Goal: Task Accomplishment & Management: Complete application form

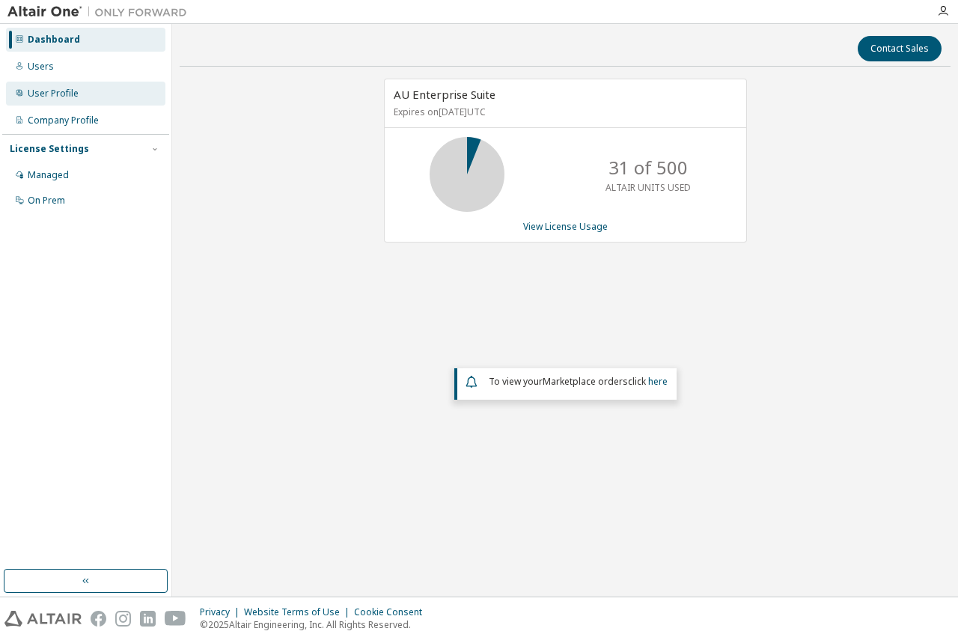
click at [85, 100] on div "User Profile" at bounding box center [85, 94] width 159 height 24
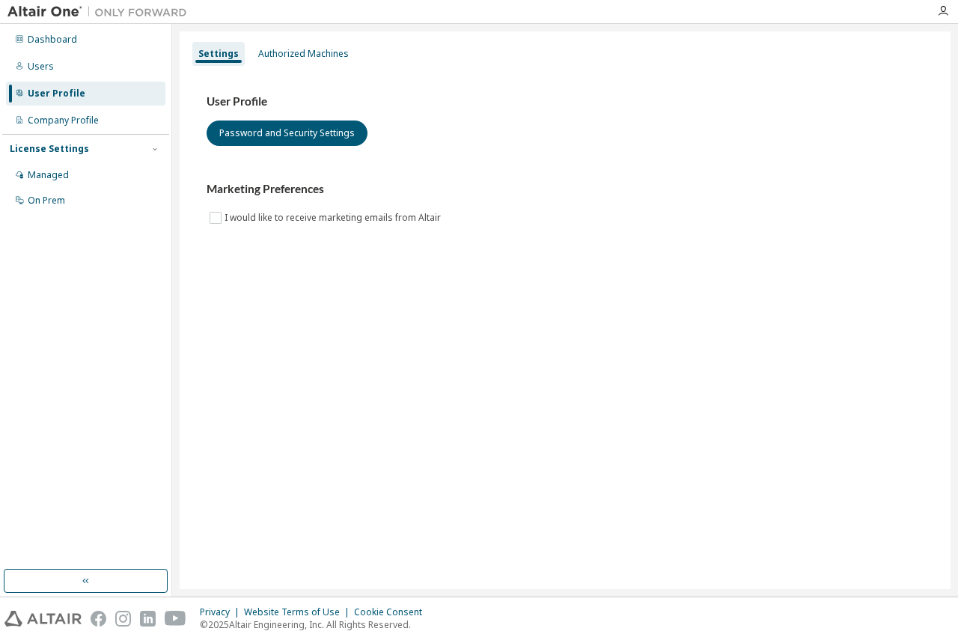
click at [84, 79] on div "Dashboard Users User Profile Company Profile License Settings Managed On Prem" at bounding box center [85, 120] width 167 height 188
click at [103, 65] on div "Users" at bounding box center [85, 67] width 159 height 24
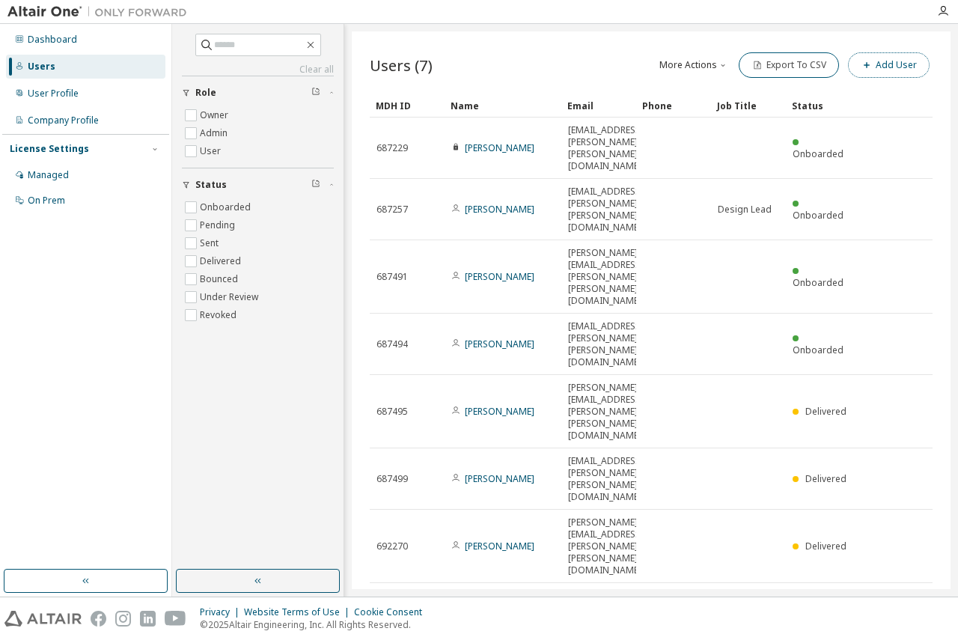
click at [886, 73] on button "Add User" at bounding box center [889, 64] width 82 height 25
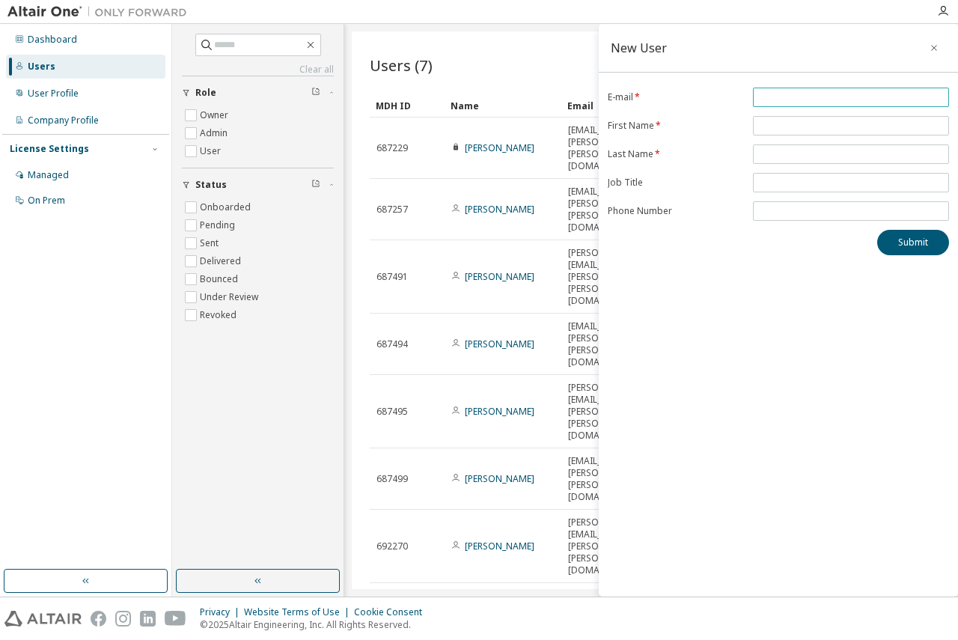
click at [769, 97] on input "email" at bounding box center [851, 97] width 189 height 12
type input "**********"
click at [822, 131] on input "text" at bounding box center [851, 126] width 189 height 12
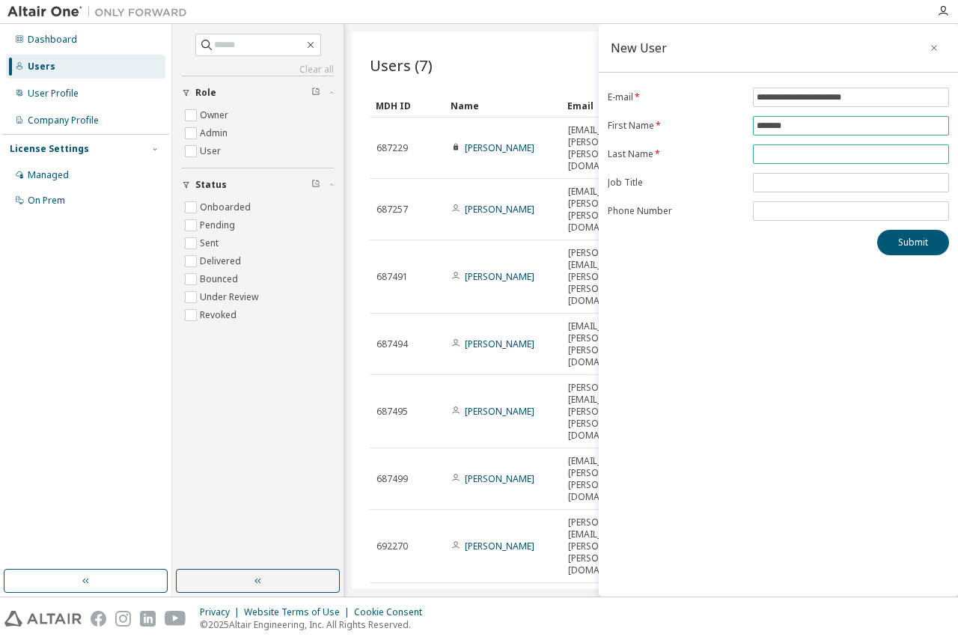
type input "*******"
click at [812, 154] on input "text" at bounding box center [851, 154] width 189 height 12
type input "*******"
click at [797, 177] on input "text" at bounding box center [851, 183] width 189 height 12
type input "*"
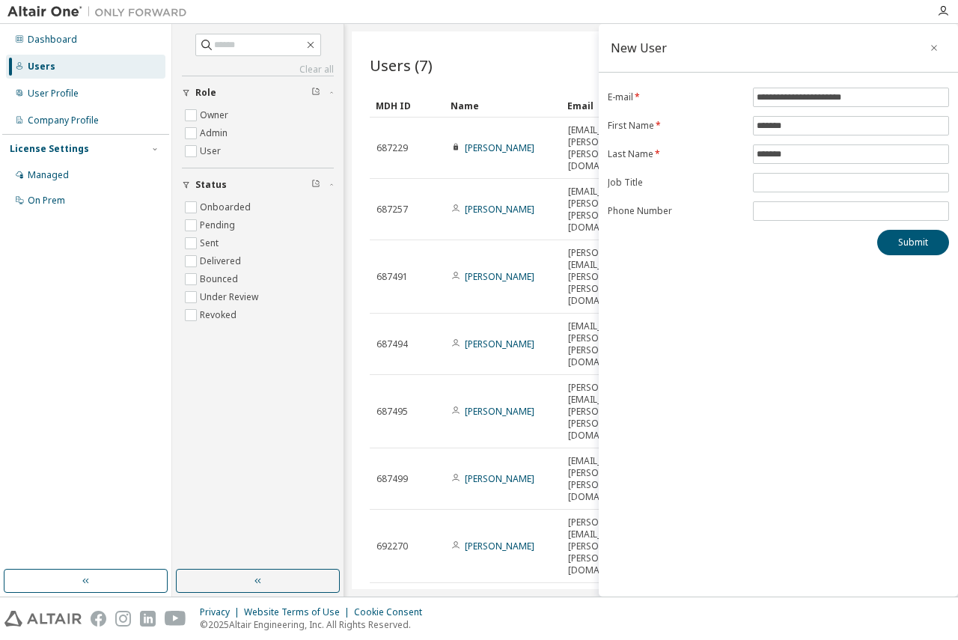
click at [853, 254] on div "Submit" at bounding box center [778, 242] width 341 height 25
click at [917, 251] on button "Submit" at bounding box center [913, 242] width 72 height 25
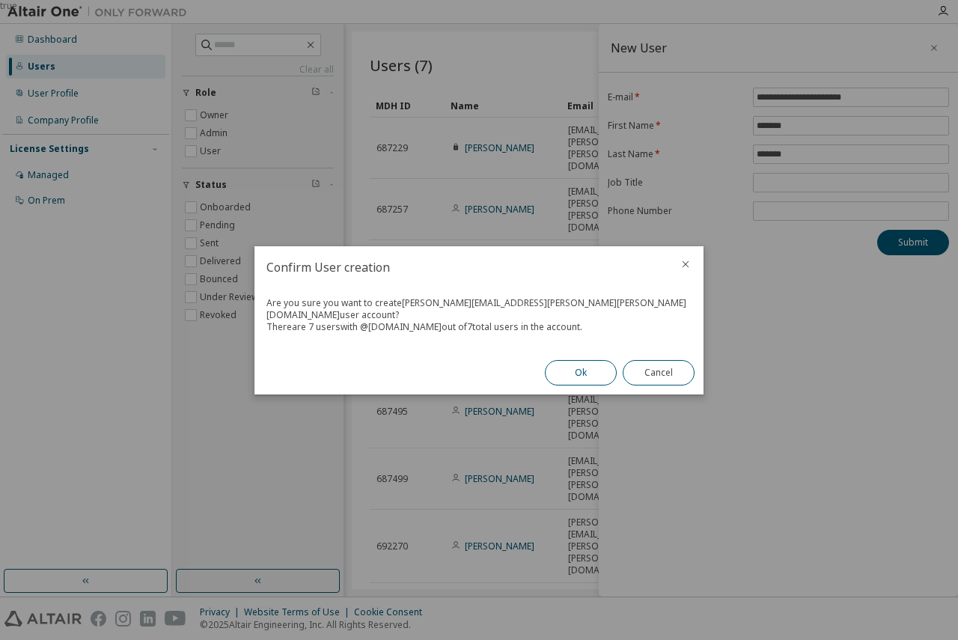
click at [605, 376] on button "Ok" at bounding box center [581, 372] width 72 height 25
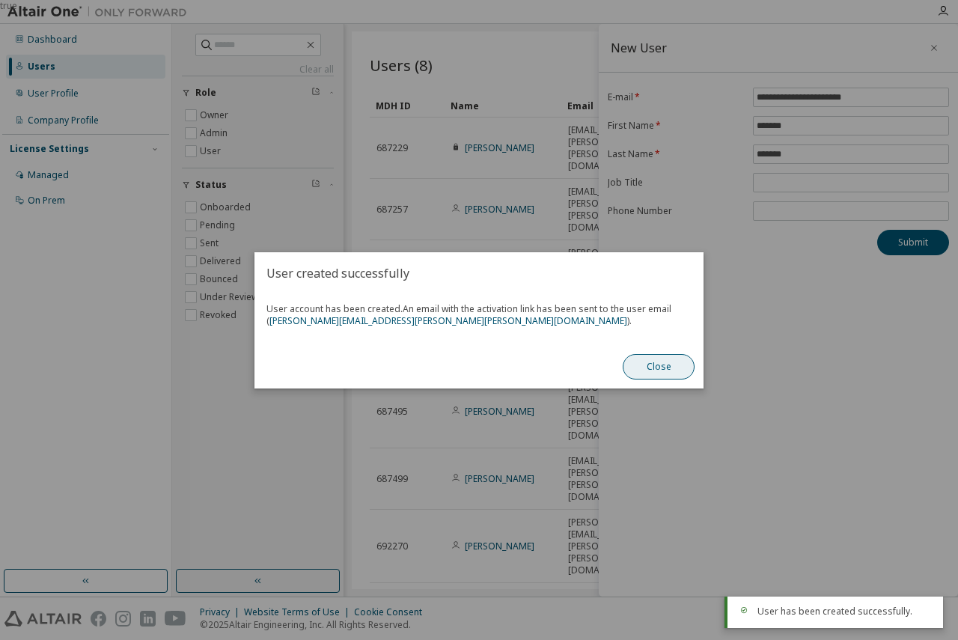
click at [639, 366] on button "Close" at bounding box center [659, 366] width 72 height 25
